Goal: Browse casually

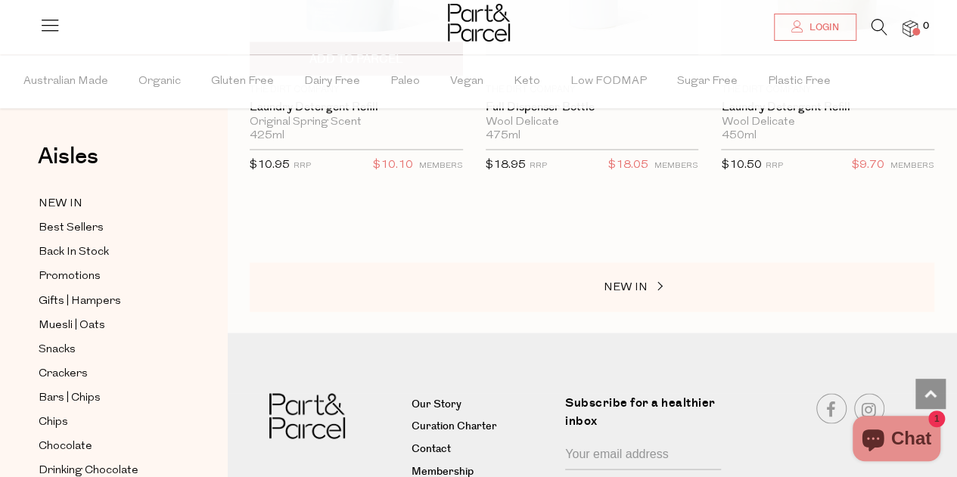
scroll to position [1261, 0]
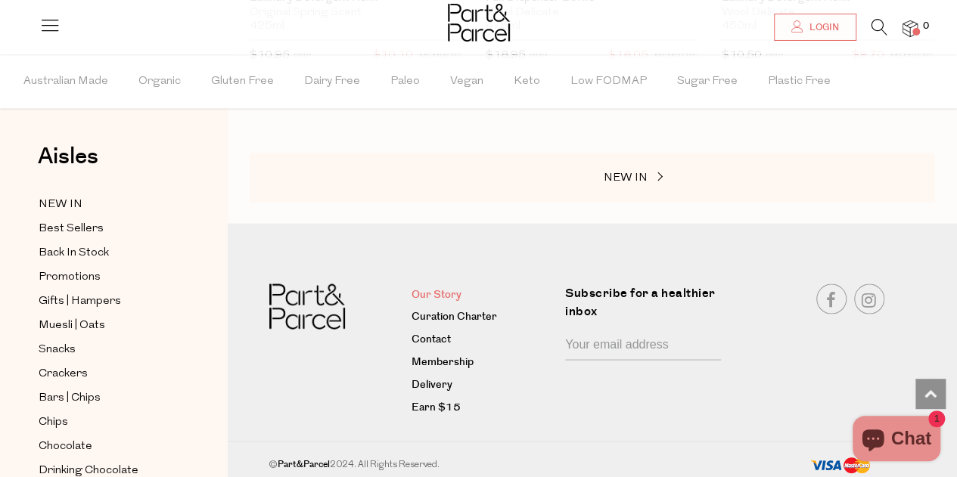
click at [463, 286] on link "Our Story" at bounding box center [483, 295] width 142 height 18
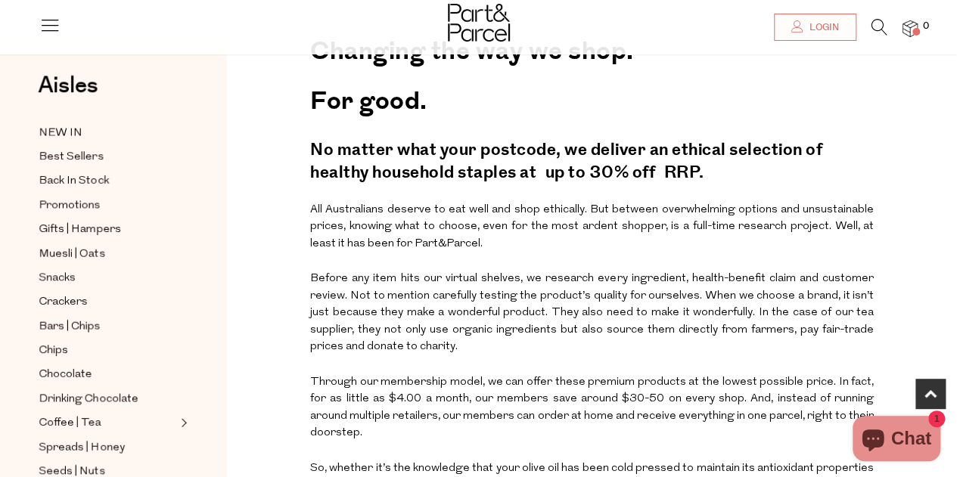
scroll to position [378, 0]
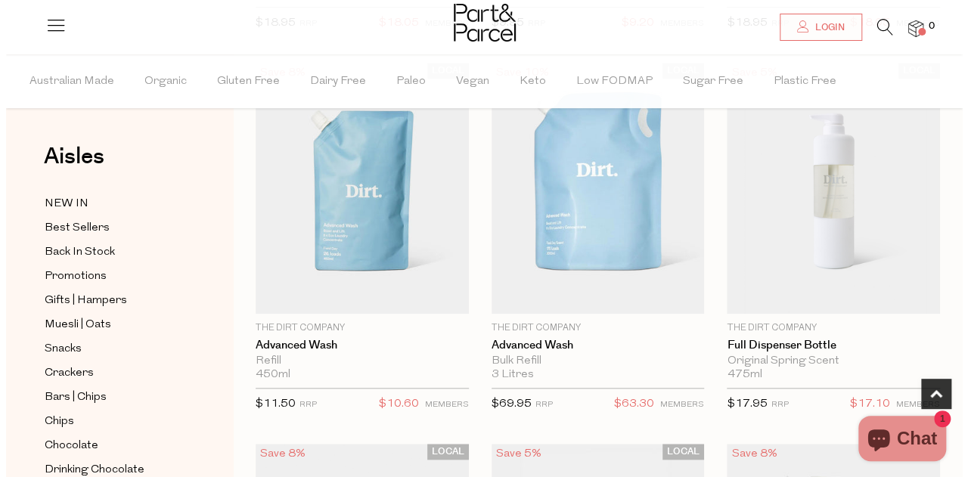
scroll to position [303, 0]
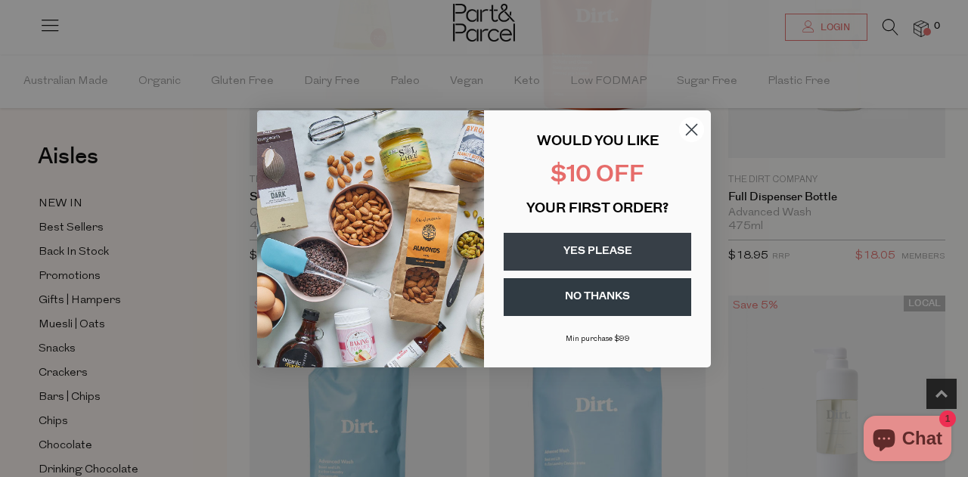
click at [695, 135] on circle "Close dialog" at bounding box center [691, 129] width 25 height 25
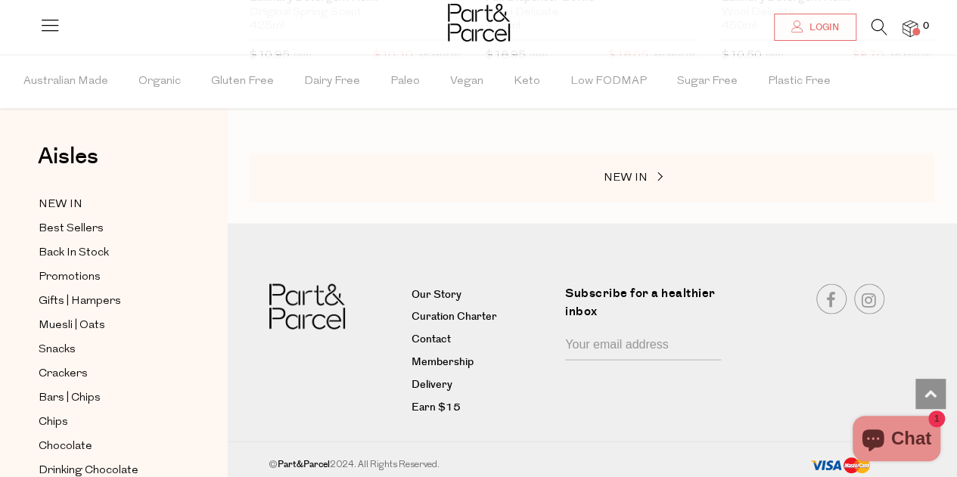
scroll to position [1110, 0]
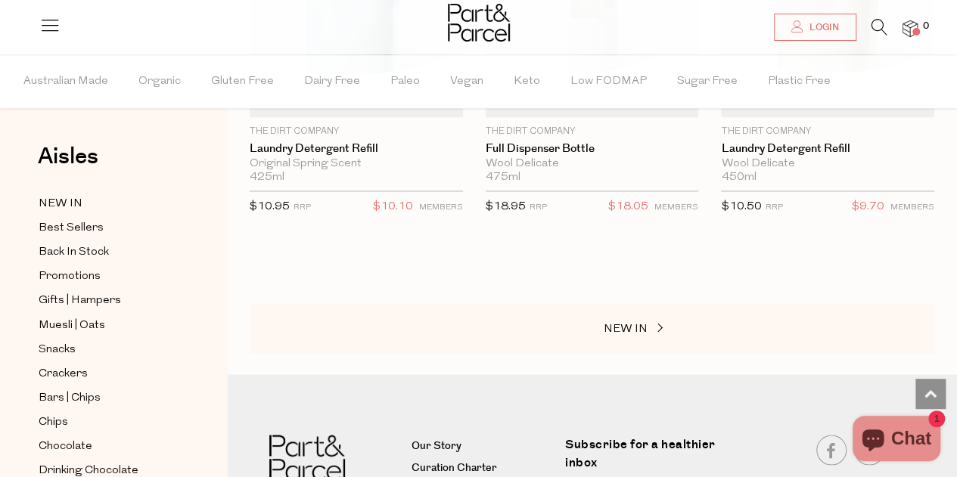
click at [616, 312] on div "NEW IN" at bounding box center [592, 329] width 685 height 50
click at [616, 323] on span "NEW IN" at bounding box center [626, 328] width 44 height 11
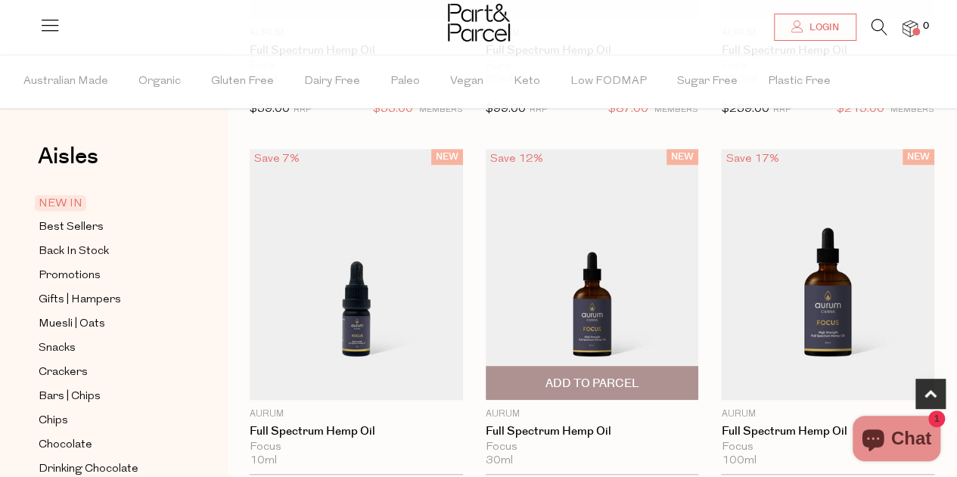
scroll to position [454, 0]
